Goal: Transaction & Acquisition: Book appointment/travel/reservation

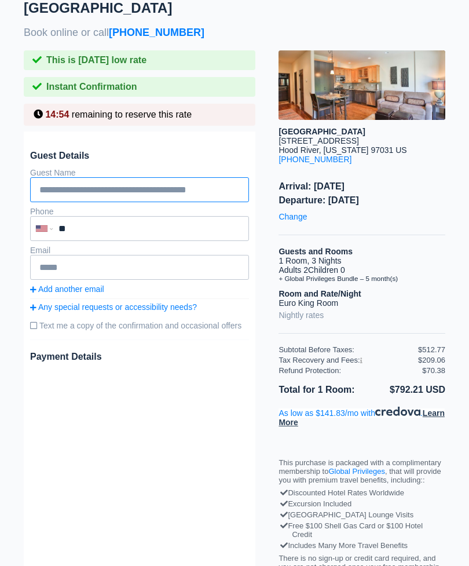
click at [64, 195] on input "text" at bounding box center [139, 189] width 219 height 25
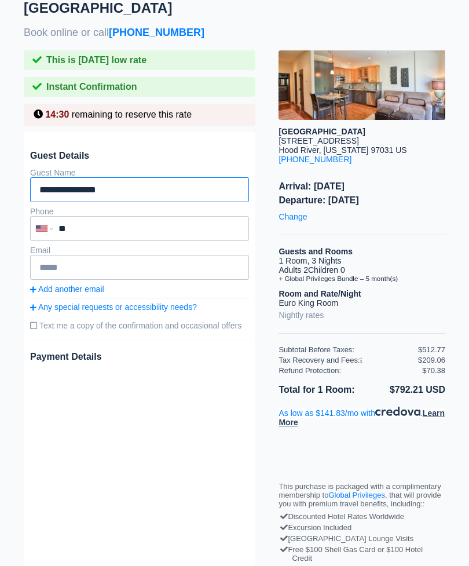
type input "**********"
click at [80, 239] on input "**" at bounding box center [121, 229] width 181 height 24
type input "**********"
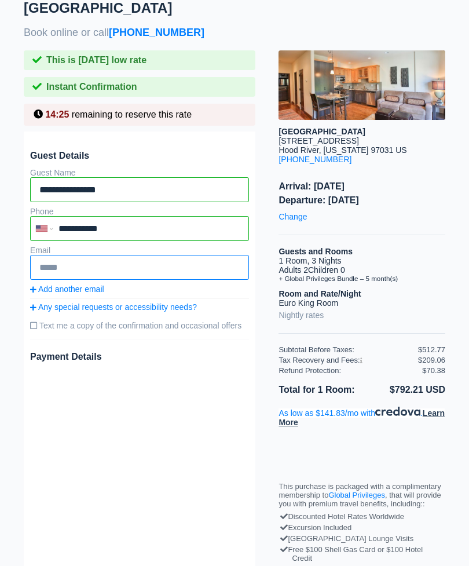
click at [65, 278] on input "text" at bounding box center [139, 267] width 219 height 25
type input "*"
type input "**********"
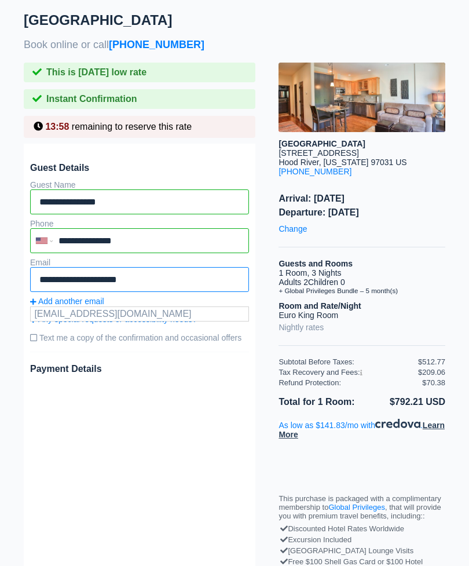
scroll to position [9, 0]
type input "**********"
click at [35, 347] on label "Text me a copy of the confirmation and occasional offers" at bounding box center [139, 337] width 219 height 19
type input "**********"
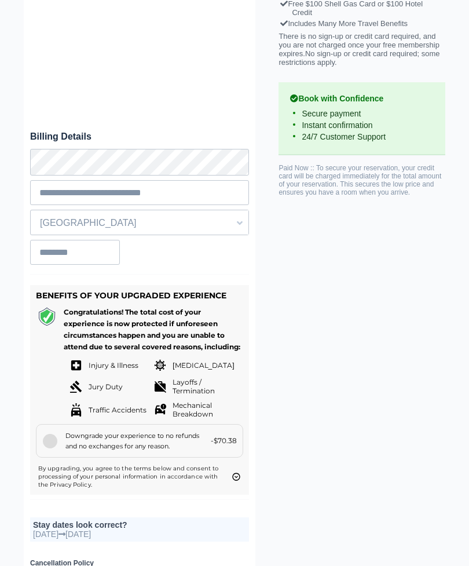
scroll to position [567, 0]
click at [56, 448] on div at bounding box center [50, 441] width 14 height 14
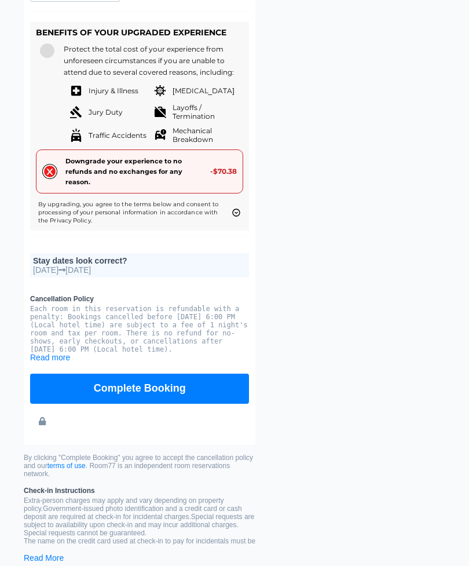
scroll to position [830, 0]
click at [57, 382] on div "Complete Booking" at bounding box center [139, 398] width 219 height 72
click at [64, 362] on link "Read more" at bounding box center [50, 357] width 40 height 9
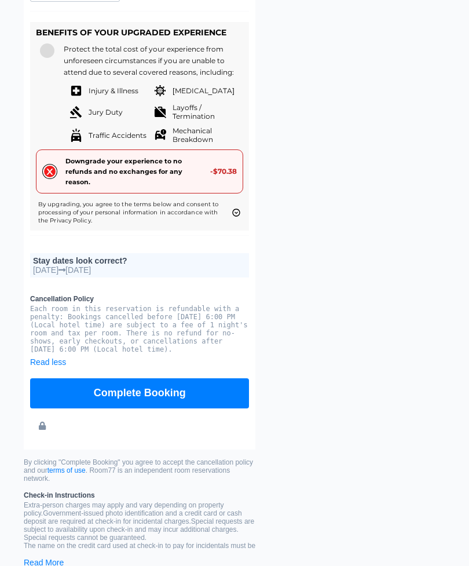
click at [53, 388] on div "Complete Booking" at bounding box center [139, 403] width 219 height 72
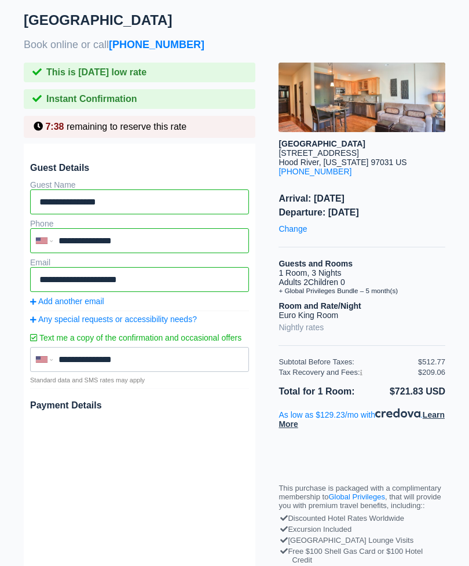
scroll to position [0, 0]
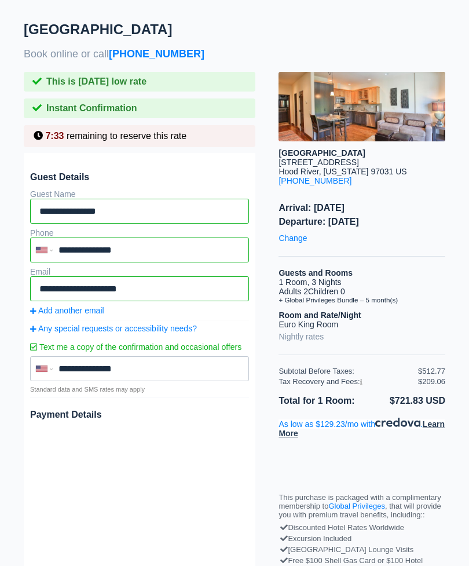
click at [436, 344] on li "Nightly rates" at bounding box center [362, 336] width 167 height 15
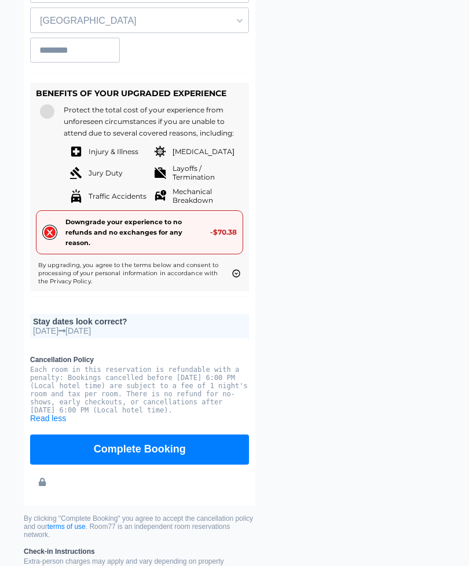
scroll to position [786, 0]
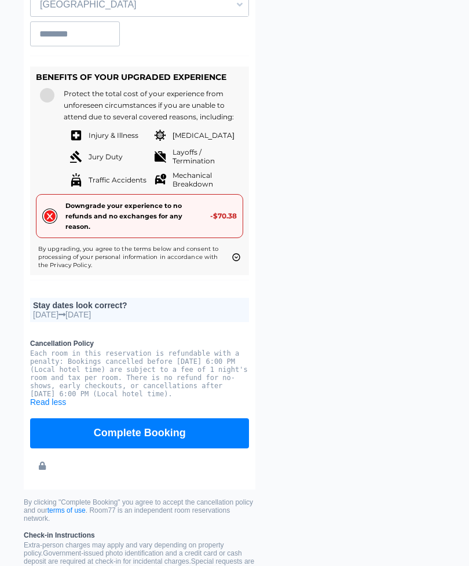
click at [48, 222] on icon "opt-out x icon" at bounding box center [50, 216] width 12 height 12
click at [53, 222] on icon "opt-out x icon" at bounding box center [50, 216] width 12 height 12
click at [52, 220] on icon "opt-out x icon" at bounding box center [49, 217] width 6 height 6
click at [57, 232] on div "Downgrade your experience to no refunds and no exchanges for any reason." at bounding box center [132, 215] width 150 height 31
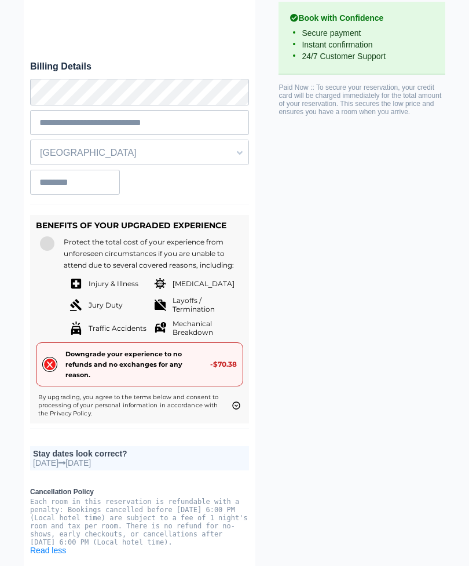
scroll to position [678, 0]
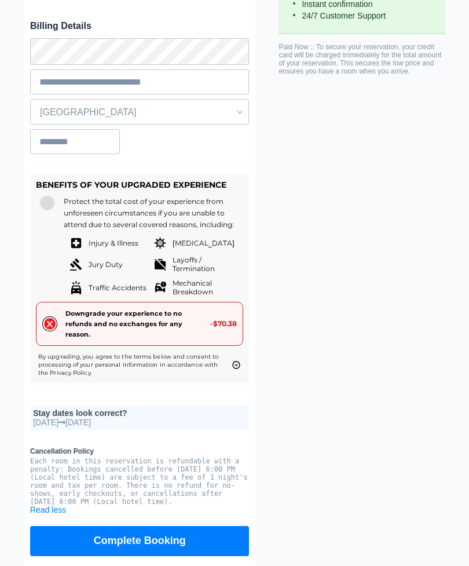
click at [42, 210] on div at bounding box center [47, 203] width 14 height 14
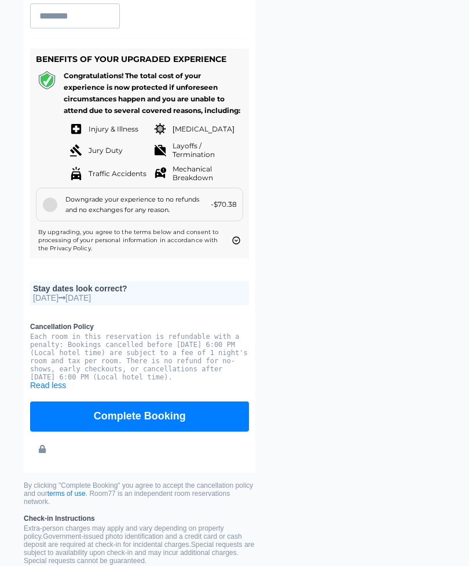
scroll to position [804, 0]
click at [64, 390] on link "Read less" at bounding box center [48, 385] width 36 height 9
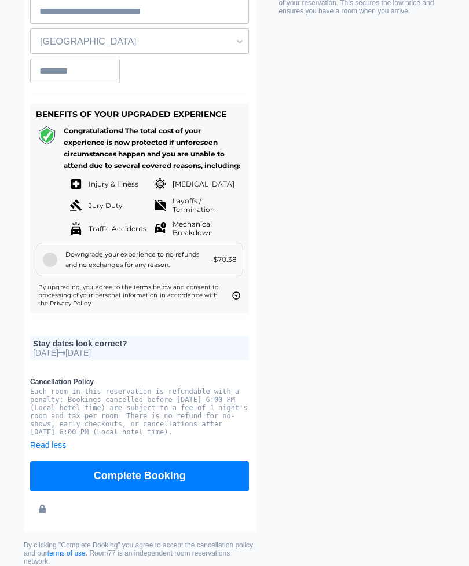
scroll to position [748, 0]
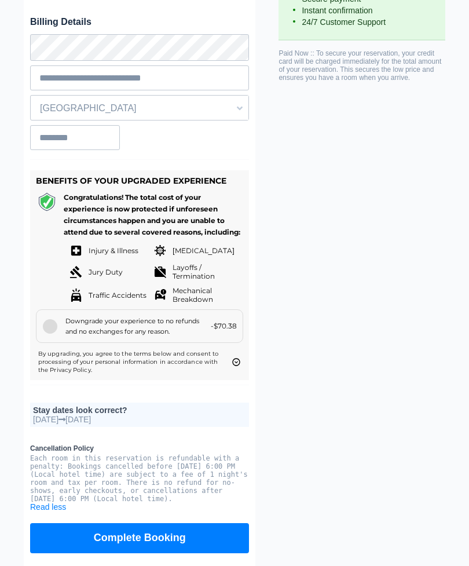
click at [363, 330] on div "[GEOGRAPHIC_DATA] Book online or call [PHONE_NUMBER] This is [DATE] low rate In…" at bounding box center [234, 26] width 445 height 1372
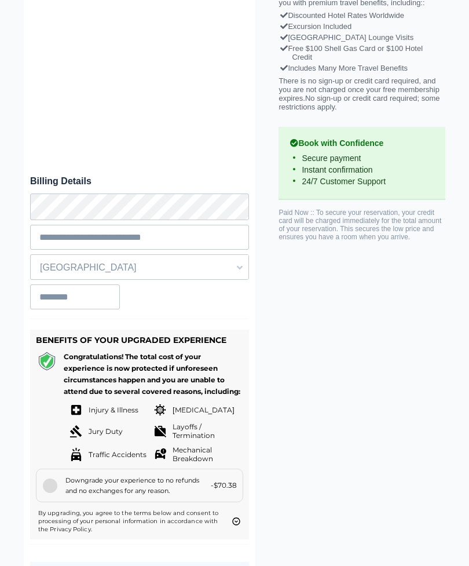
scroll to position [531, 0]
